Goal: Task Accomplishment & Management: Complete application form

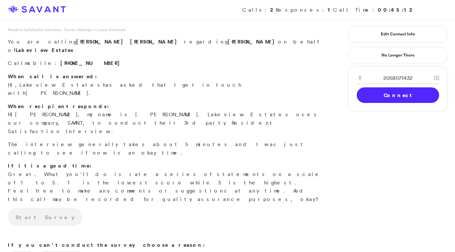
click at [370, 95] on link "Connect" at bounding box center [398, 95] width 82 height 16
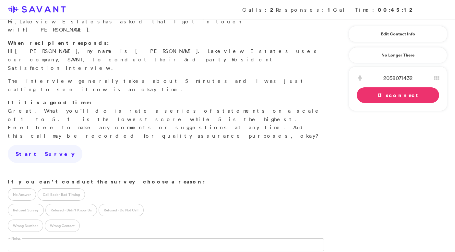
scroll to position [95, 0]
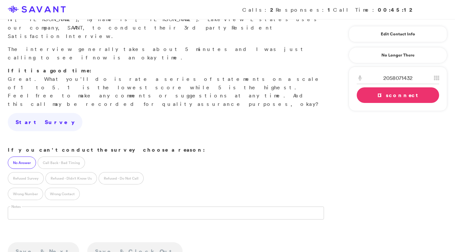
click at [26, 156] on label "No Answer" at bounding box center [22, 162] width 28 height 12
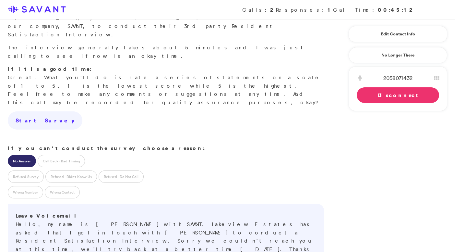
scroll to position [98, 0]
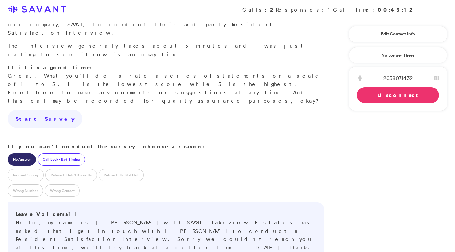
click at [64, 153] on label "Call Back - Bad Timing" at bounding box center [61, 159] width 47 height 12
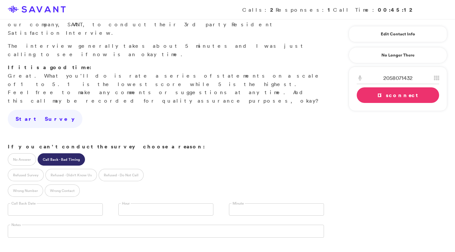
click at [70, 203] on input "text" at bounding box center [55, 209] width 95 height 12
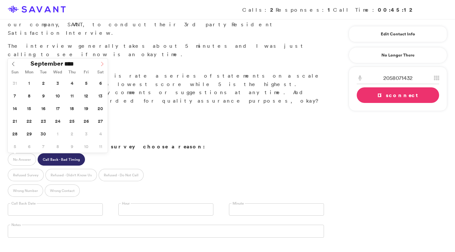
click at [102, 64] on icon at bounding box center [102, 64] width 5 height 5
type input "**********"
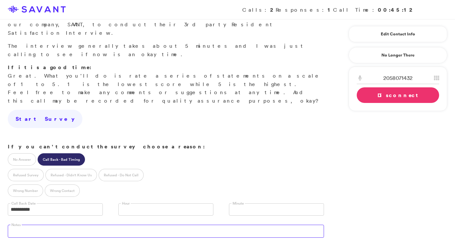
click at [89, 225] on textarea at bounding box center [166, 231] width 316 height 13
type textarea "Has only been there for a week."
click at [396, 98] on link "Disconnect" at bounding box center [398, 95] width 82 height 16
